Goal: Check status: Check status

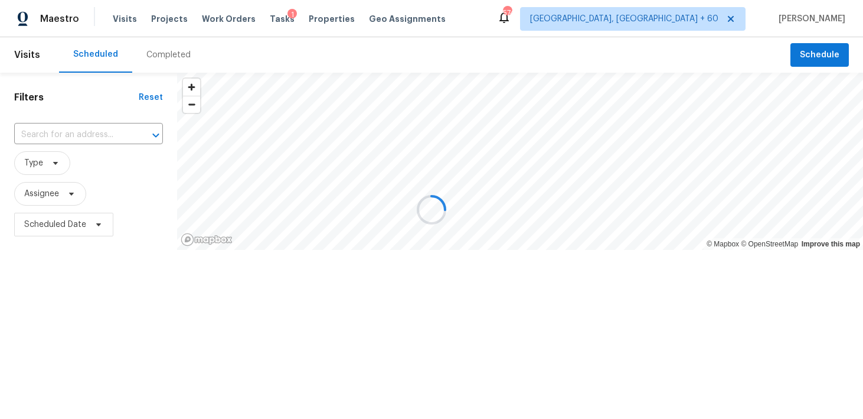
drag, startPoint x: 0, startPoint y: 0, endPoint x: 167, endPoint y: 52, distance: 174.5
click at [167, 52] on div at bounding box center [431, 209] width 863 height 419
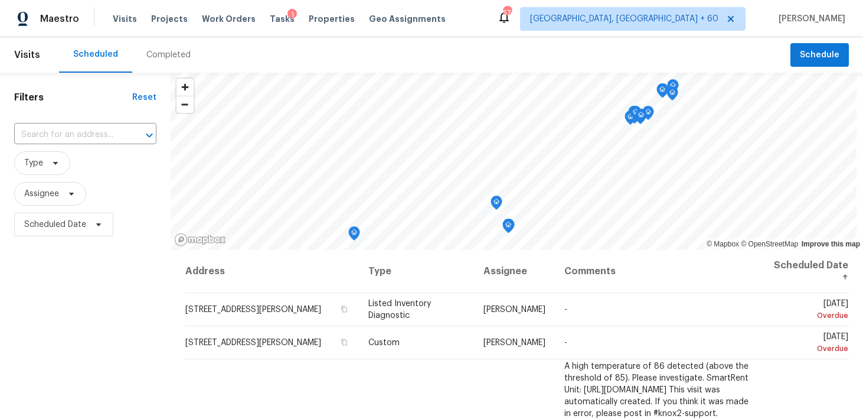
click at [158, 57] on div "Completed" at bounding box center [168, 55] width 44 height 12
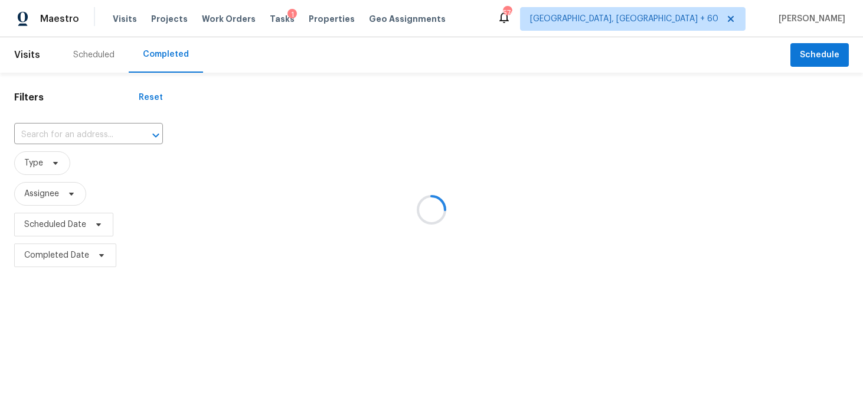
click at [83, 132] on div at bounding box center [431, 209] width 863 height 419
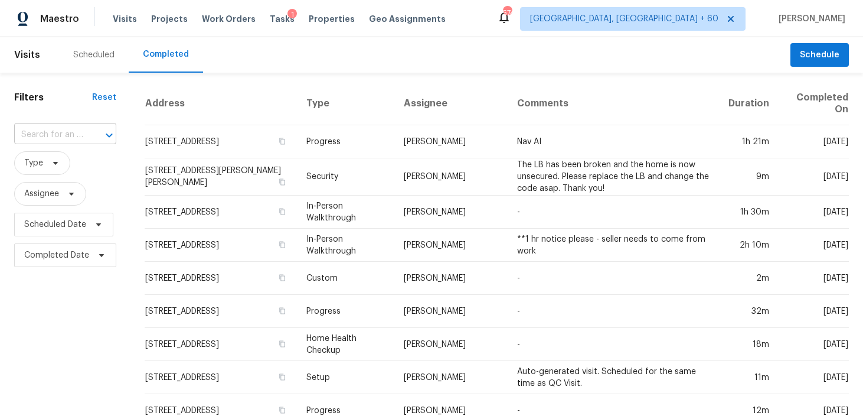
click at [67, 137] on input "text" at bounding box center [48, 135] width 69 height 18
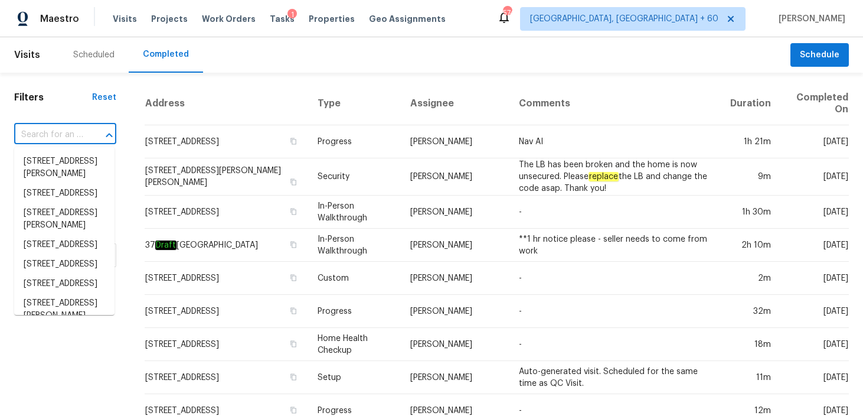
paste input "[STREET_ADDRESS]"
type input "[STREET_ADDRESS]"
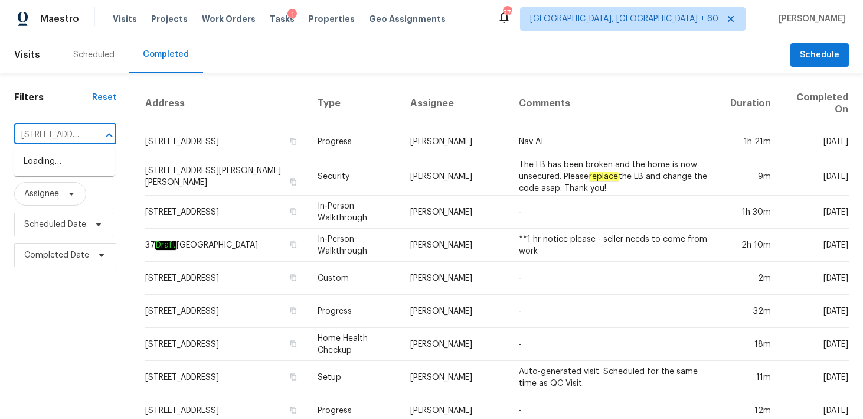
scroll to position [0, 92]
click at [40, 167] on li "[STREET_ADDRESS]" at bounding box center [64, 161] width 100 height 19
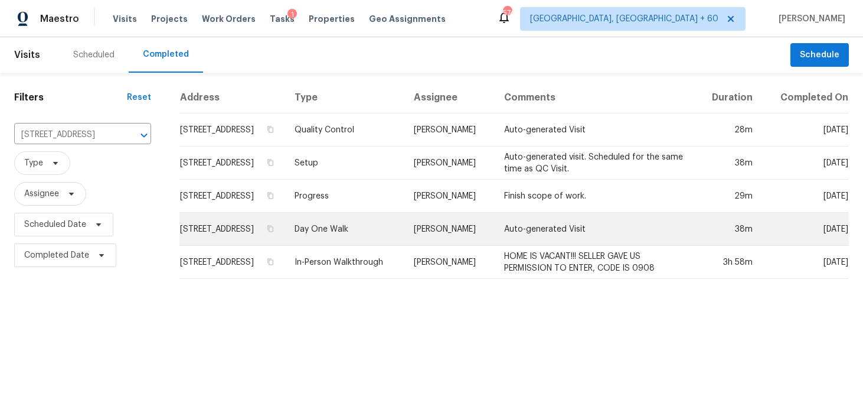
click at [359, 242] on td "Day One Walk" at bounding box center [345, 229] width 120 height 33
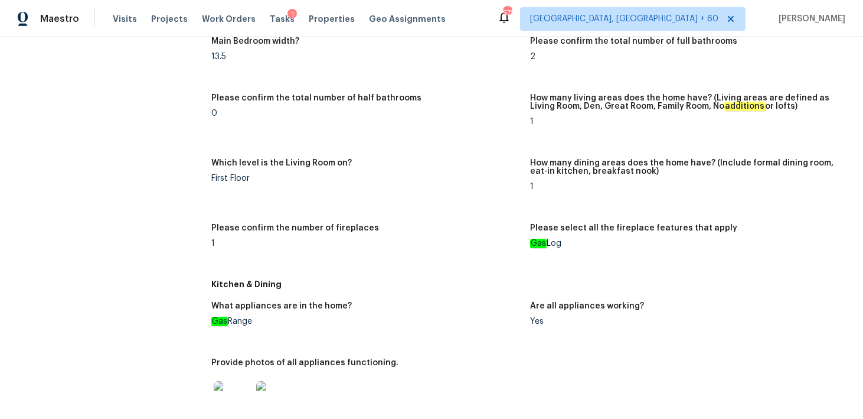
scroll to position [1124, 0]
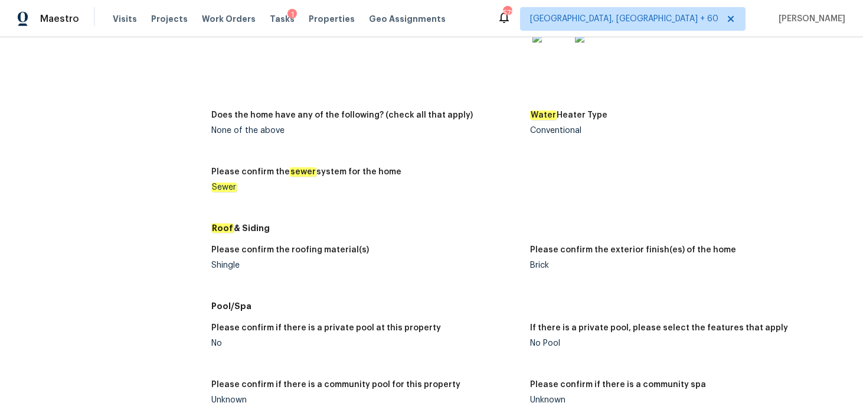
click at [232, 266] on div "Shingle" at bounding box center [365, 265] width 309 height 8
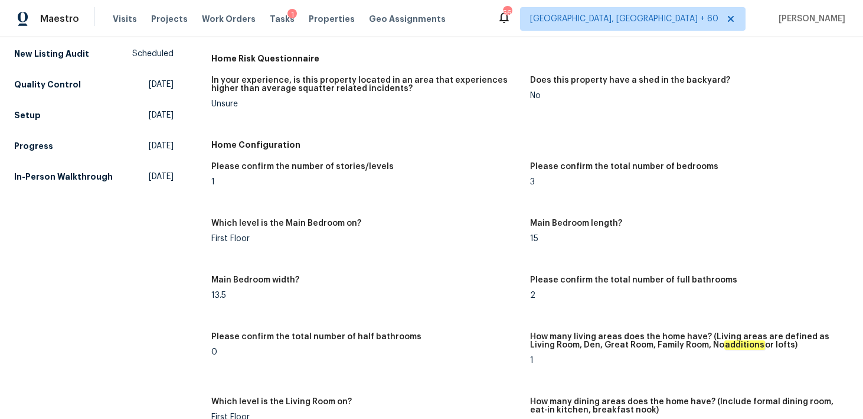
scroll to position [0, 0]
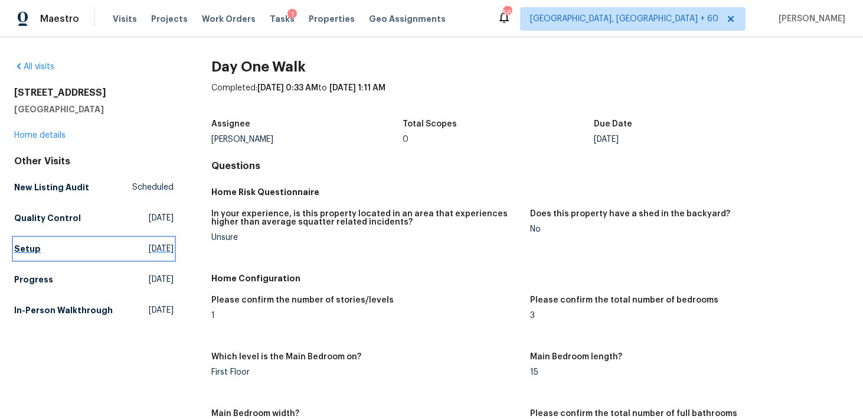
click at [30, 253] on h5 "Setup" at bounding box center [27, 249] width 27 height 12
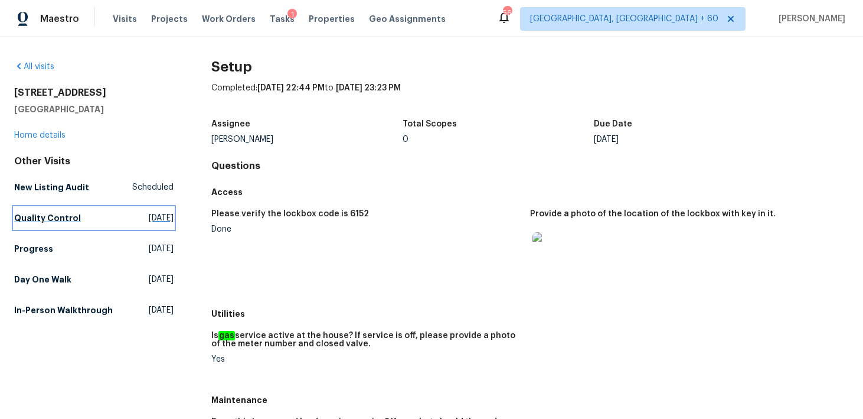
click at [38, 219] on h5 "Quality Control" at bounding box center [47, 218] width 67 height 12
